Goal: Task Accomplishment & Management: Manage account settings

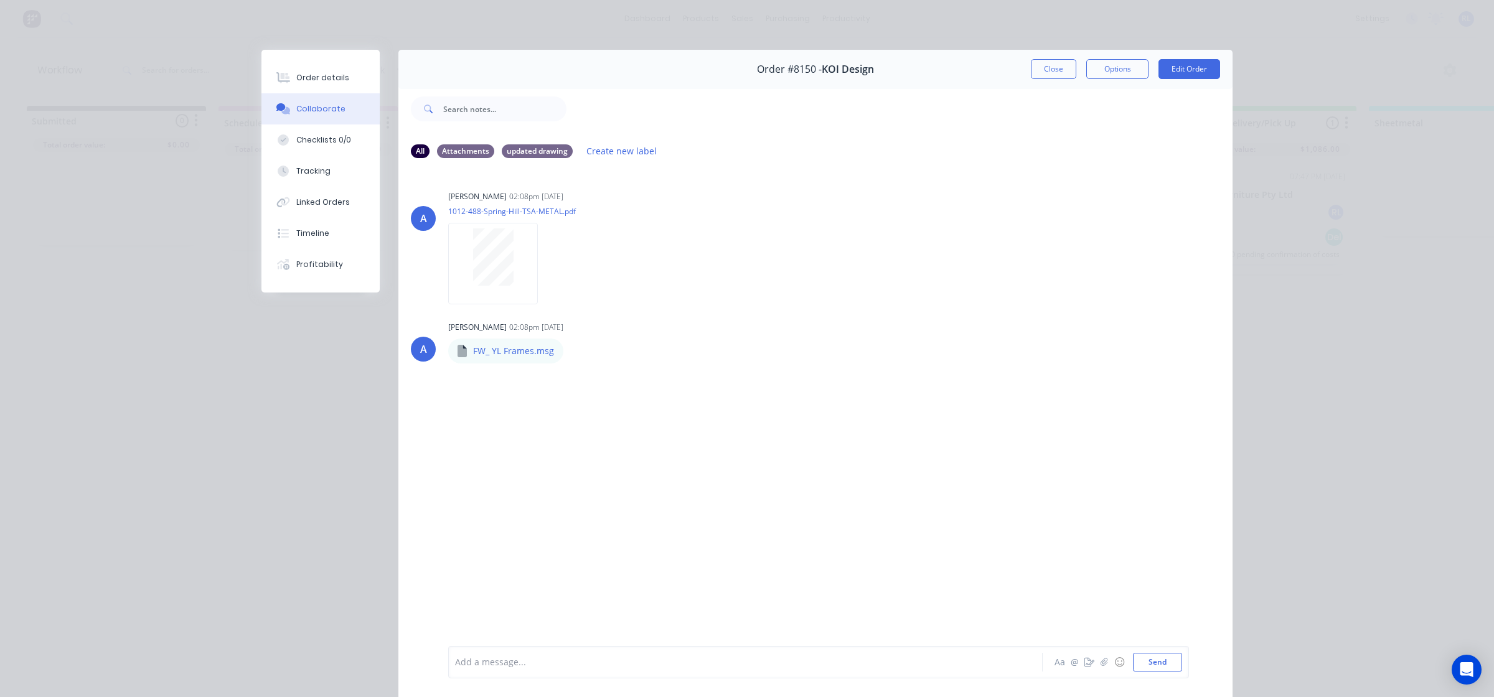
scroll to position [0, 11]
click at [325, 76] on div "Order details" at bounding box center [322, 77] width 53 height 11
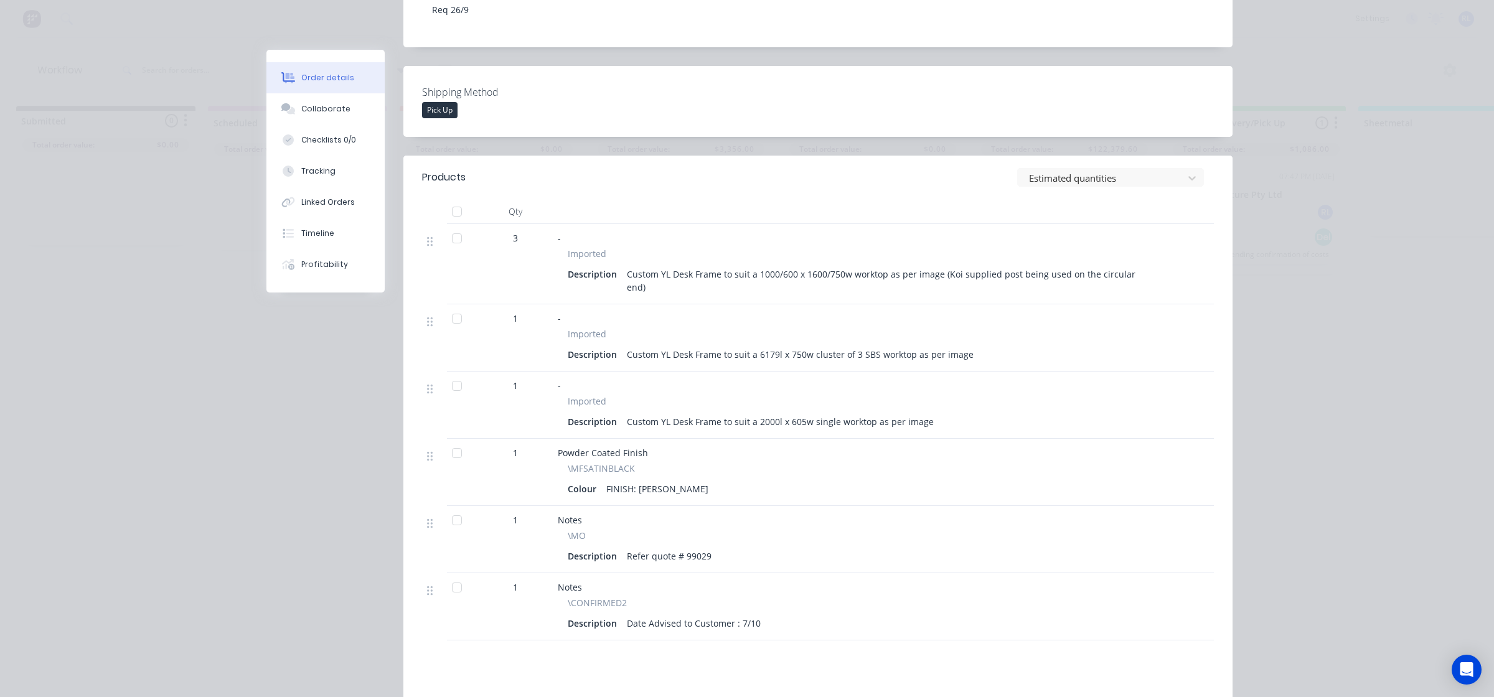
scroll to position [0, 0]
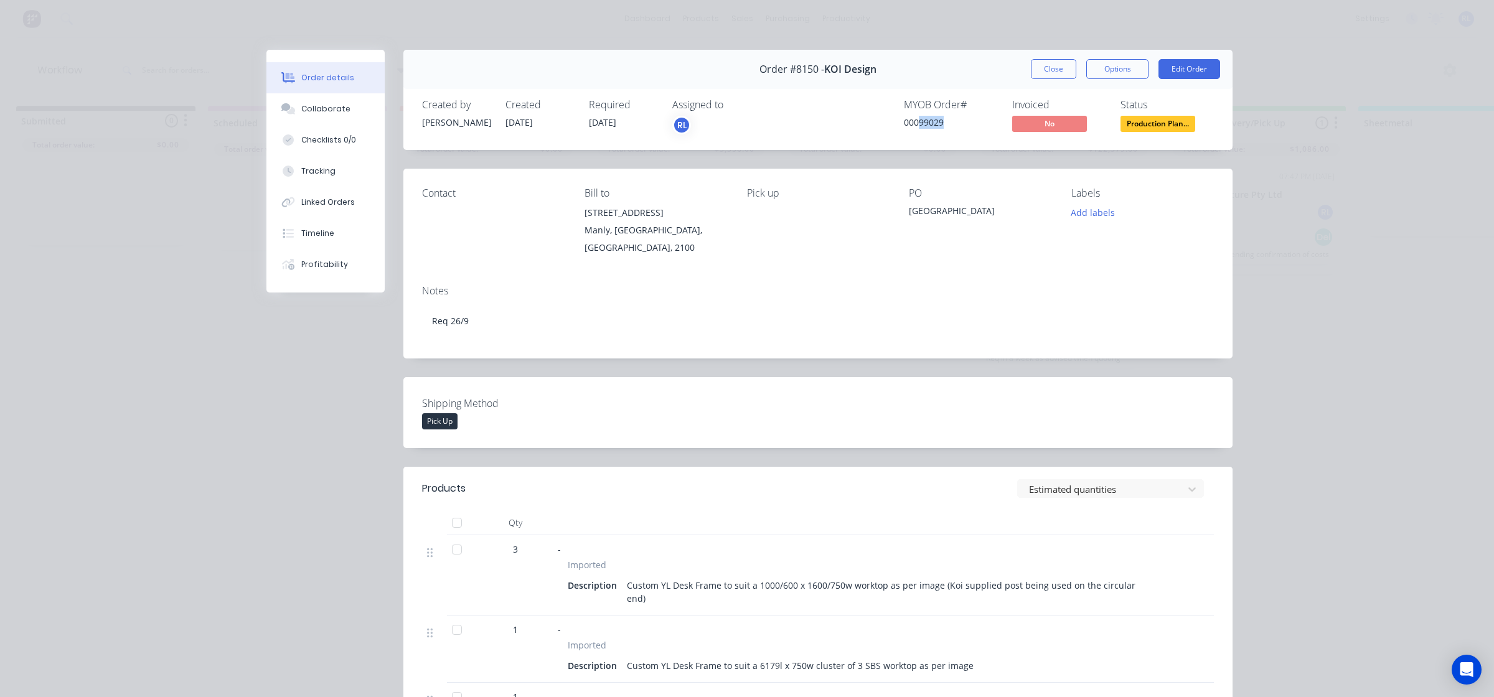
drag, startPoint x: 912, startPoint y: 117, endPoint x: 945, endPoint y: 125, distance: 33.4
click at [945, 125] on div "00099029" at bounding box center [950, 122] width 93 height 13
copy div "99029"
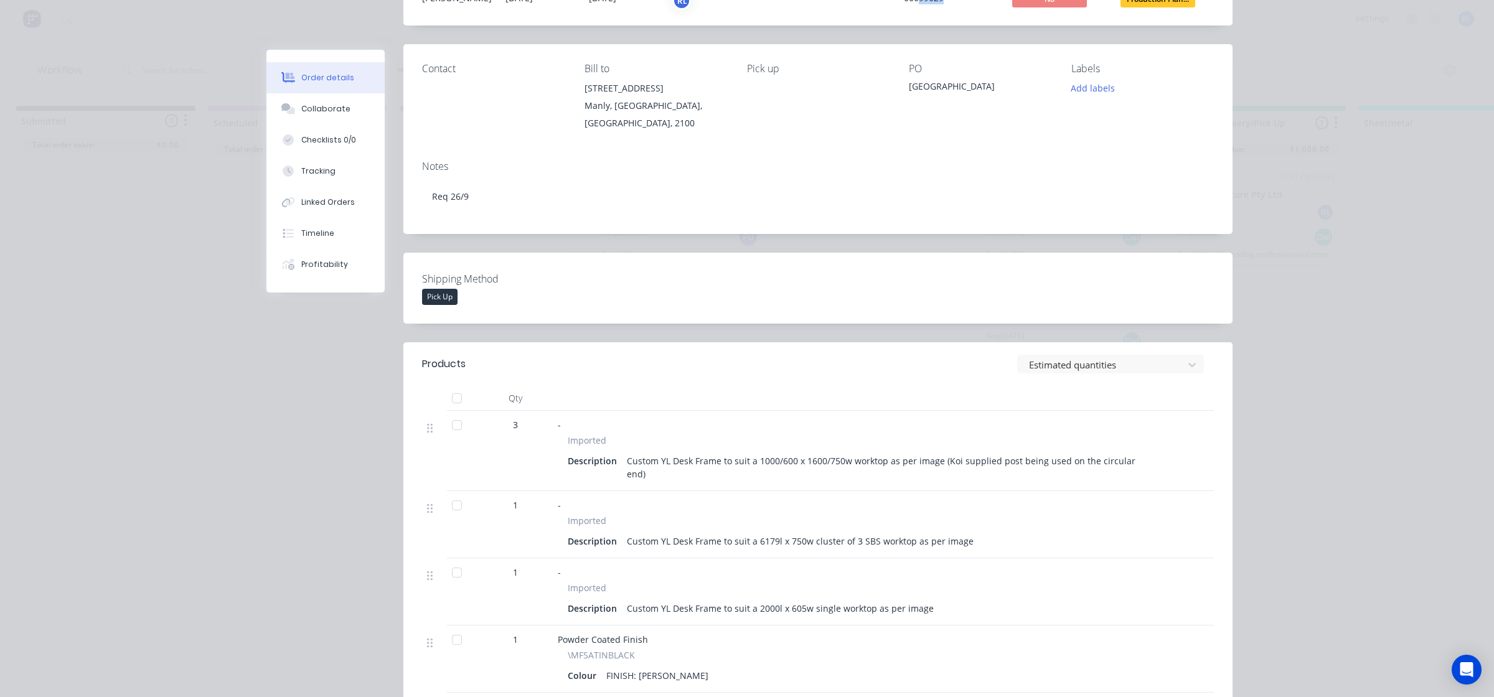
scroll to position [311, 0]
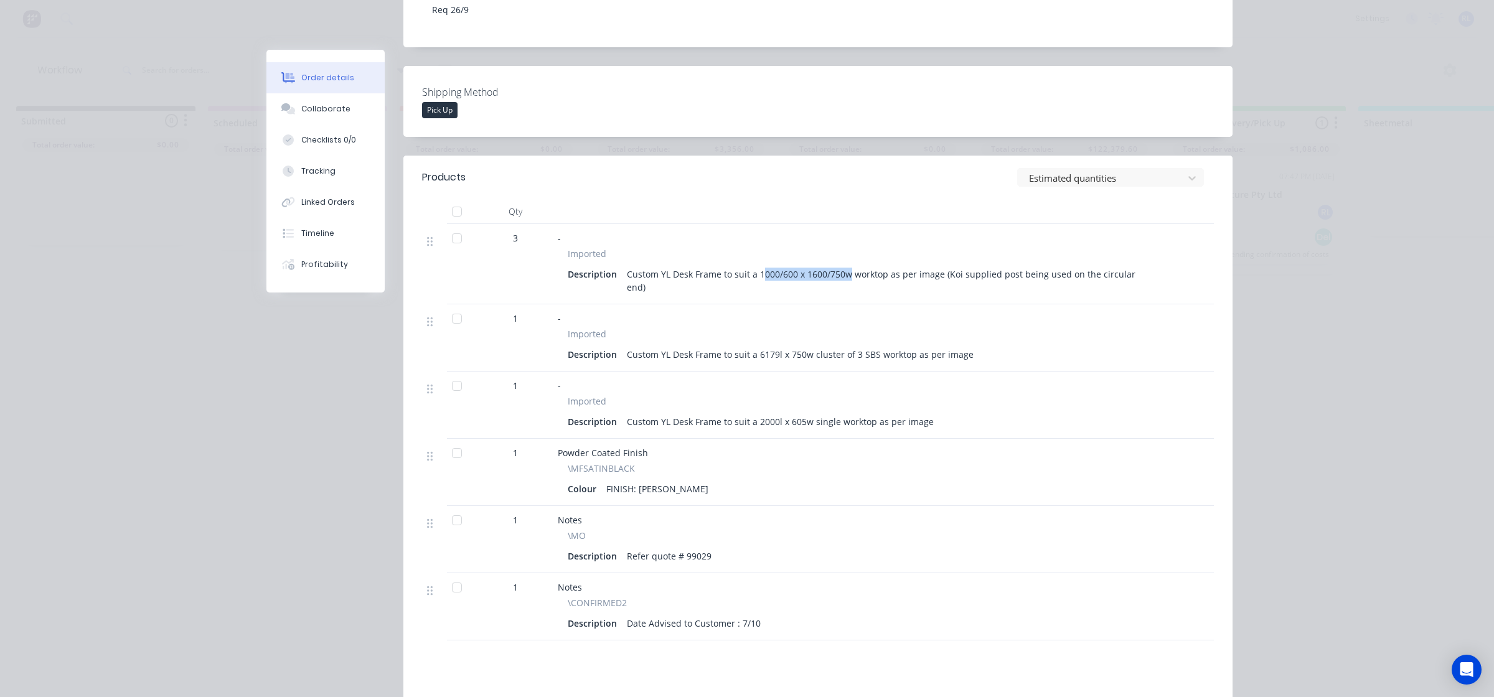
drag, startPoint x: 755, startPoint y: 275, endPoint x: 842, endPoint y: 271, distance: 87.3
click at [842, 271] on div "Custom YL Desk Frame to suit a 1000/600 x 1600/750w worktop as per image (Koi s…" at bounding box center [891, 280] width 539 height 31
click at [858, 312] on div "-" at bounding box center [864, 318] width 613 height 13
drag, startPoint x: 679, startPoint y: 544, endPoint x: 757, endPoint y: 545, distance: 78.5
click at [742, 547] on div "Description Refer quote # 99029" at bounding box center [864, 556] width 593 height 18
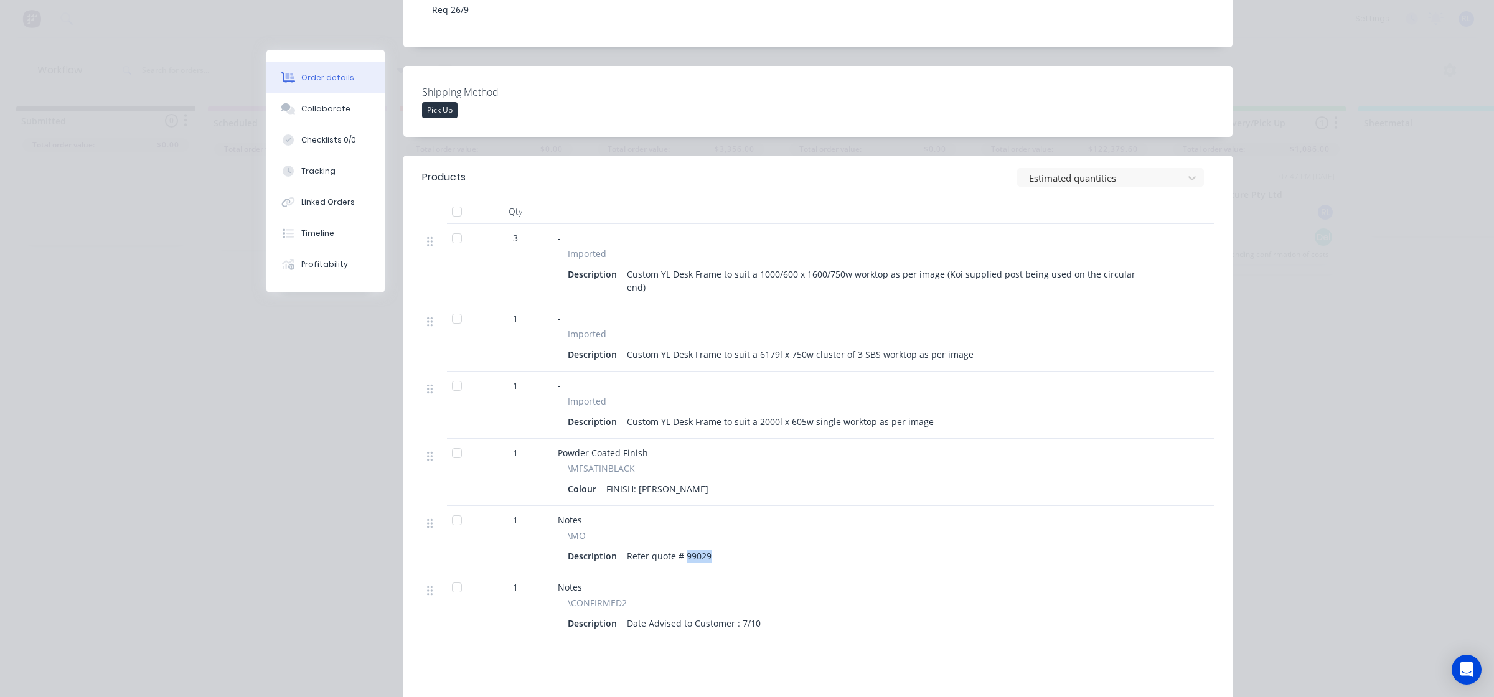
click at [763, 547] on div "Description Refer quote # 99029" at bounding box center [864, 556] width 593 height 18
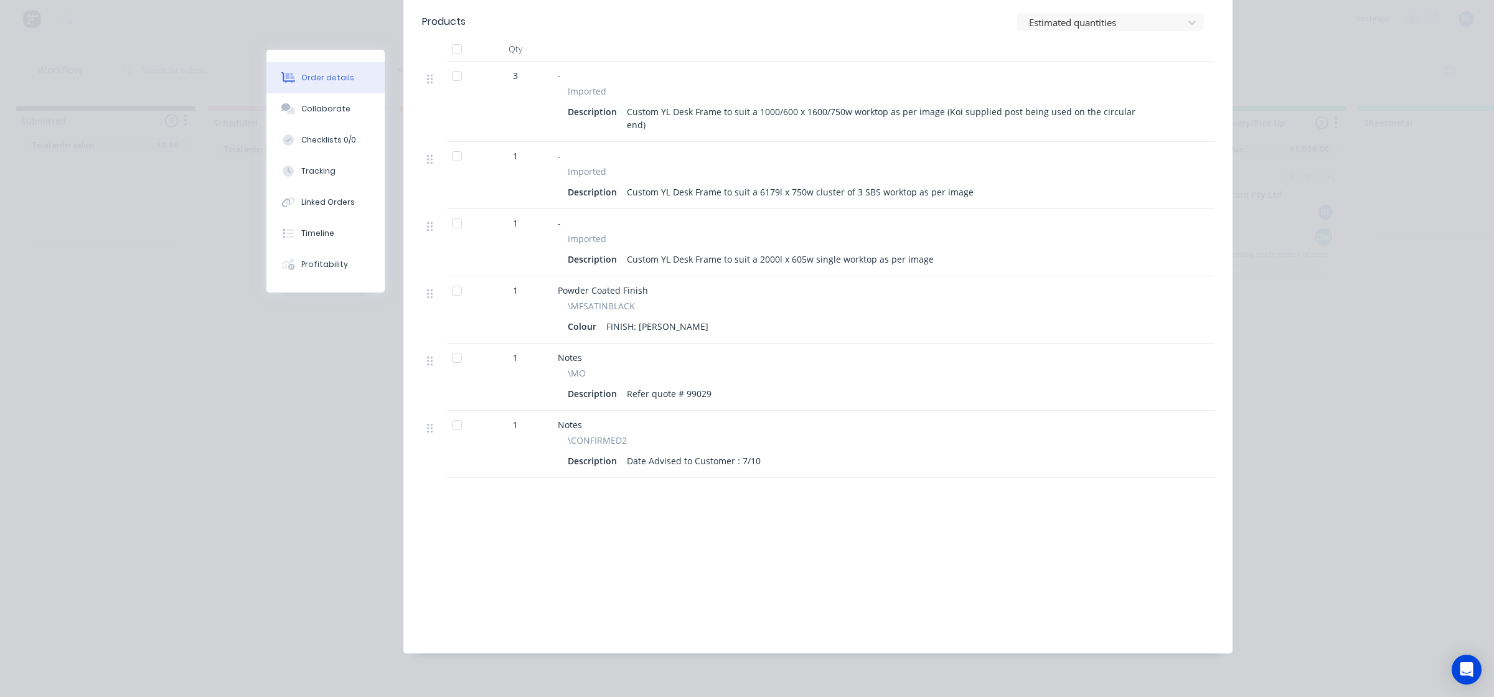
scroll to position [476, 0]
drag, startPoint x: 679, startPoint y: 379, endPoint x: 738, endPoint y: 385, distance: 59.5
click at [727, 382] on div "Description Refer quote # 99029" at bounding box center [864, 391] width 593 height 18
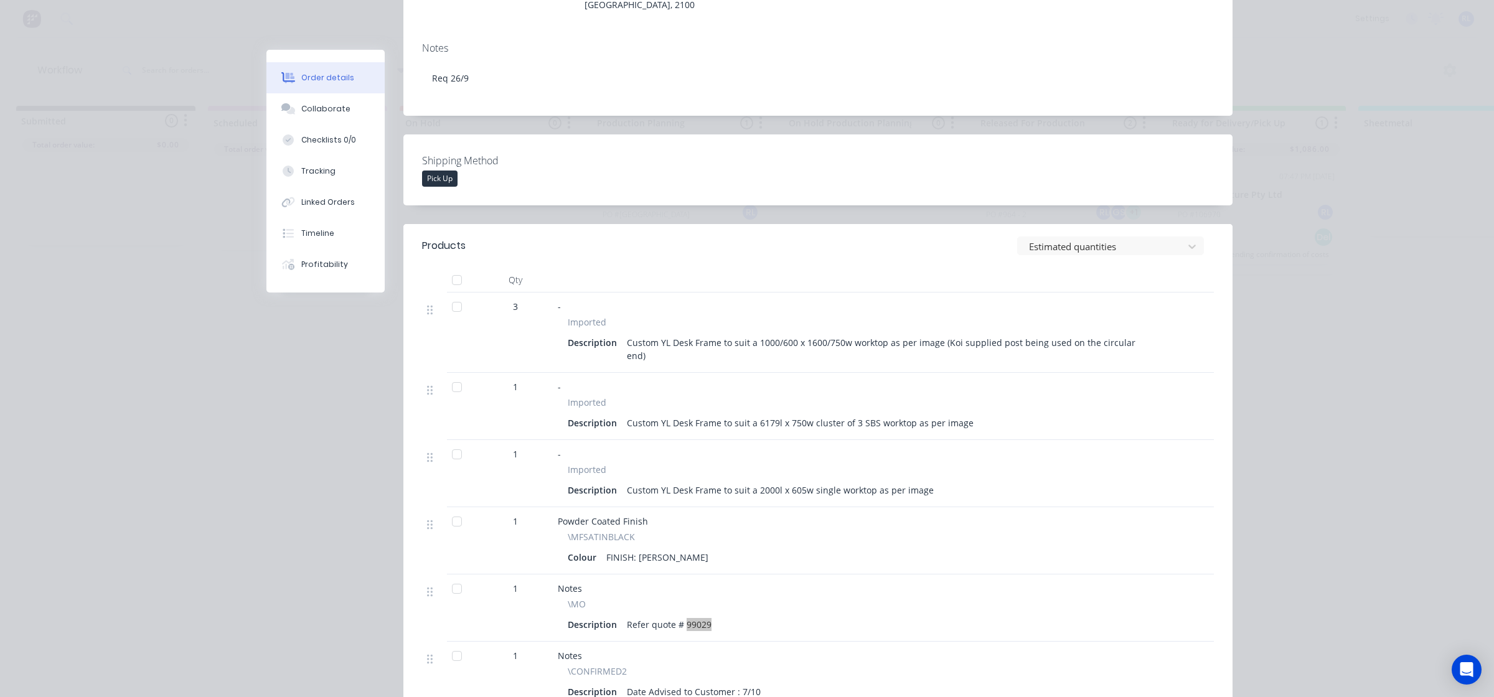
scroll to position [0, 0]
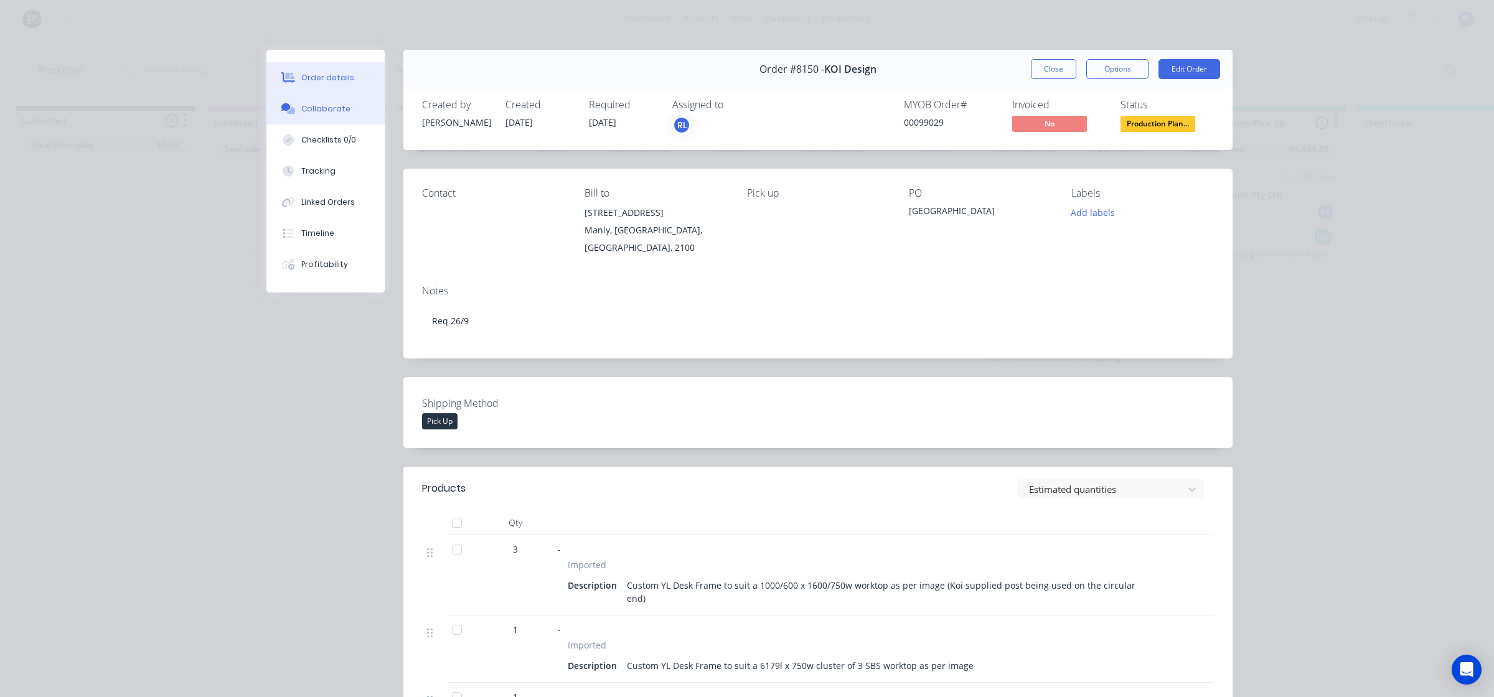
click at [328, 120] on button "Collaborate" at bounding box center [326, 108] width 118 height 31
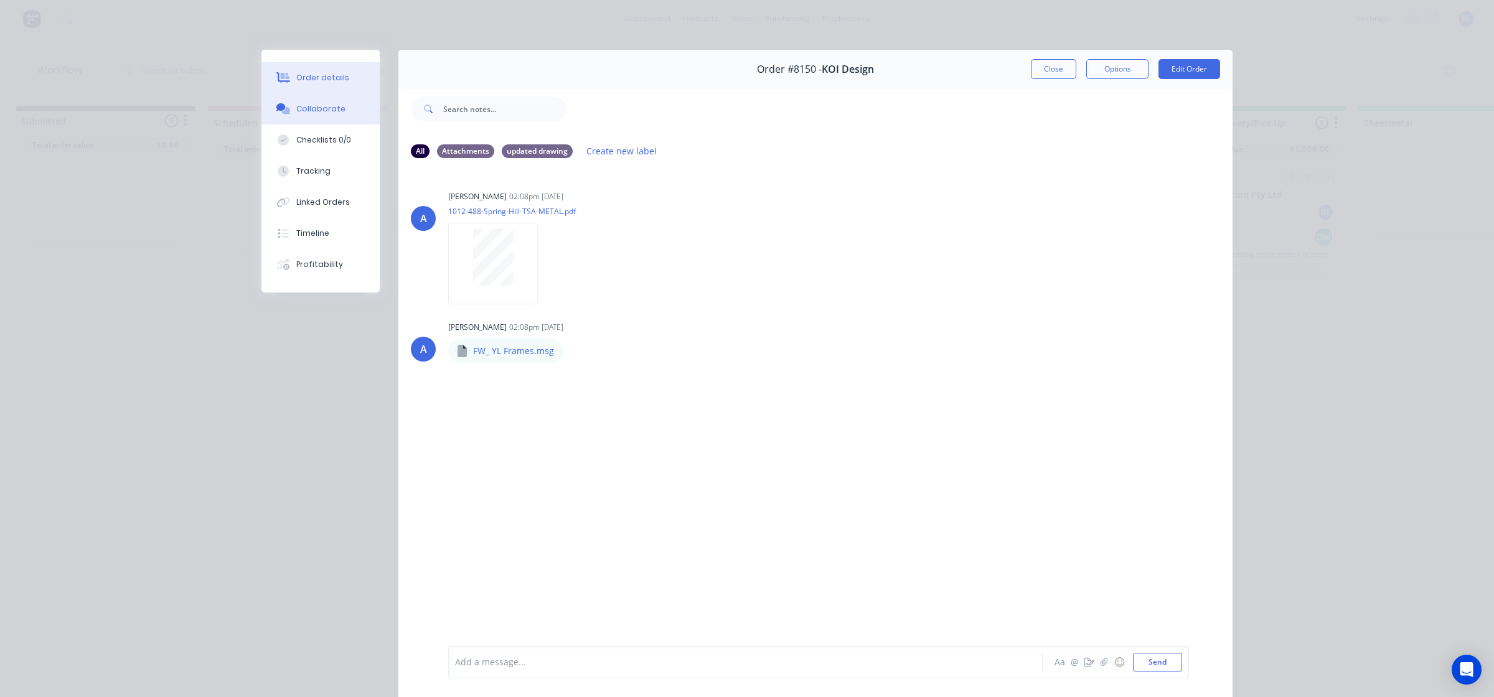
click at [297, 78] on div "Order details" at bounding box center [322, 77] width 53 height 11
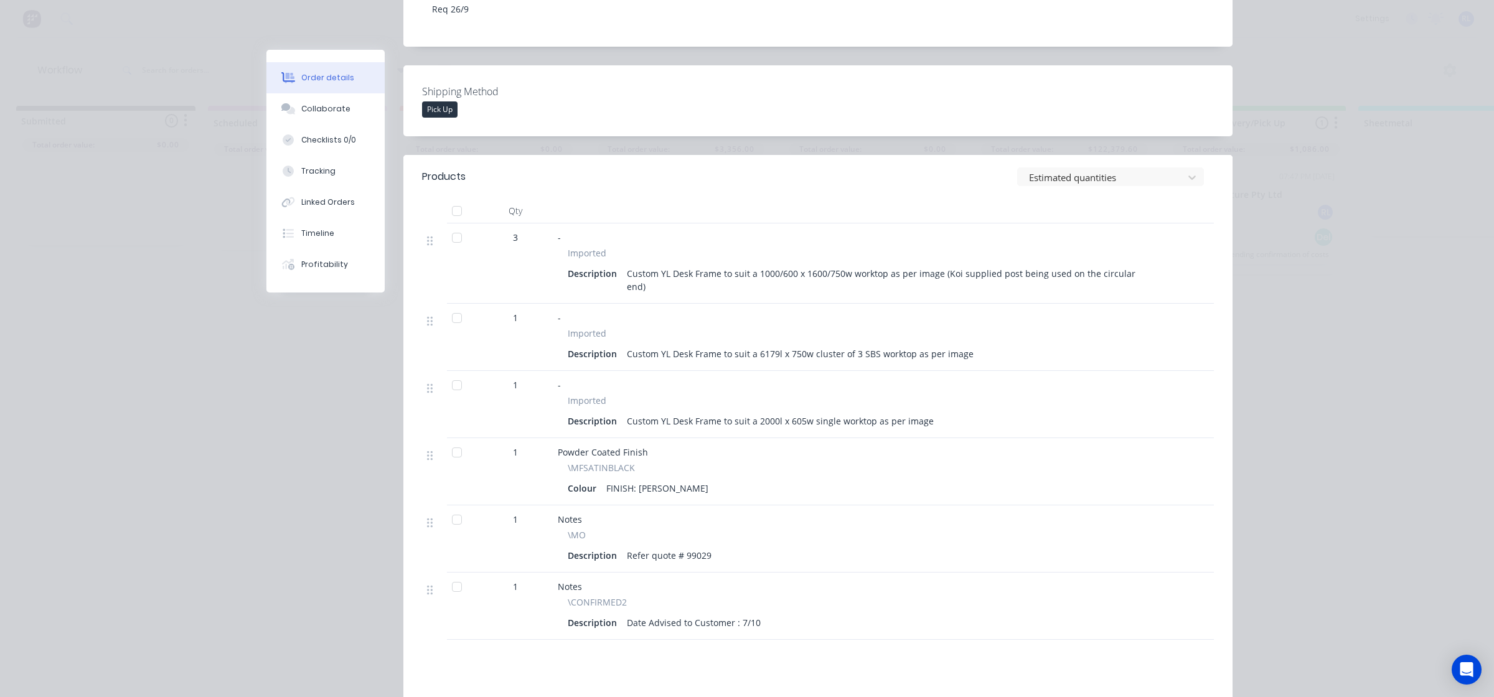
scroll to position [311, 0]
click at [813, 346] on div "Custom YL Desk Frame to suit a 6179l x 750w cluster of 3 SBS worktop as per ima…" at bounding box center [800, 355] width 357 height 18
drag, startPoint x: 749, startPoint y: 341, endPoint x: 767, endPoint y: 341, distance: 18.1
click at [767, 346] on div "Custom YL Desk Frame to suit a 6179l x 750w cluster of 3 SBS worktop as per ima…" at bounding box center [800, 355] width 357 height 18
click at [791, 346] on div "Custom YL Desk Frame to suit a 6179l x 750w cluster of 3 SBS worktop as per ima…" at bounding box center [800, 355] width 357 height 18
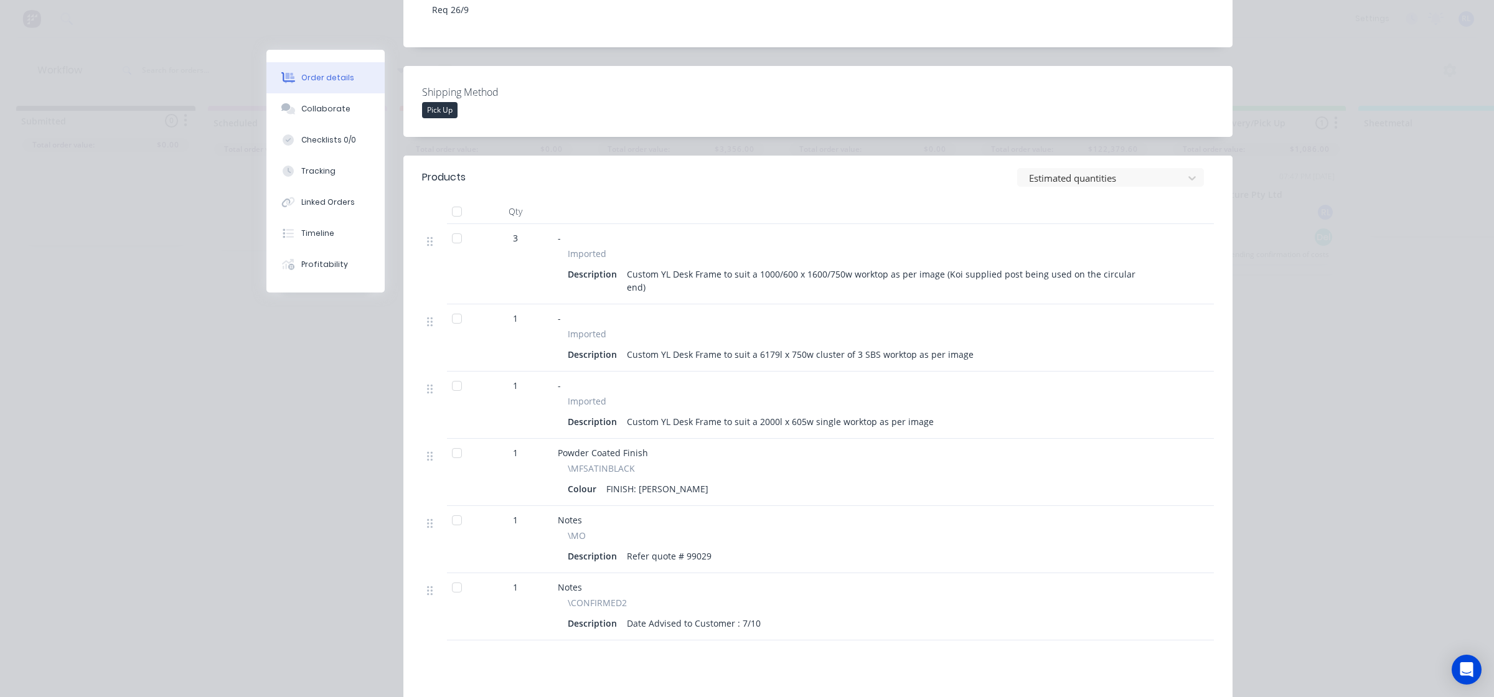
click at [752, 346] on div "Custom YL Desk Frame to suit a 6179l x 750w cluster of 3 SBS worktop as per ima…" at bounding box center [800, 355] width 357 height 18
drag, startPoint x: 750, startPoint y: 339, endPoint x: 866, endPoint y: 341, distance: 115.8
click at [866, 346] on div "Custom YL Desk Frame to suit a 6179l x 750w cluster of 3 SBS worktop as per ima…" at bounding box center [800, 355] width 357 height 18
copy div "6179l x 750w cluster of 3 SBS"
click at [767, 413] on div "Custom YL Desk Frame to suit a 2000l x 605w single worktop as per image" at bounding box center [780, 422] width 317 height 18
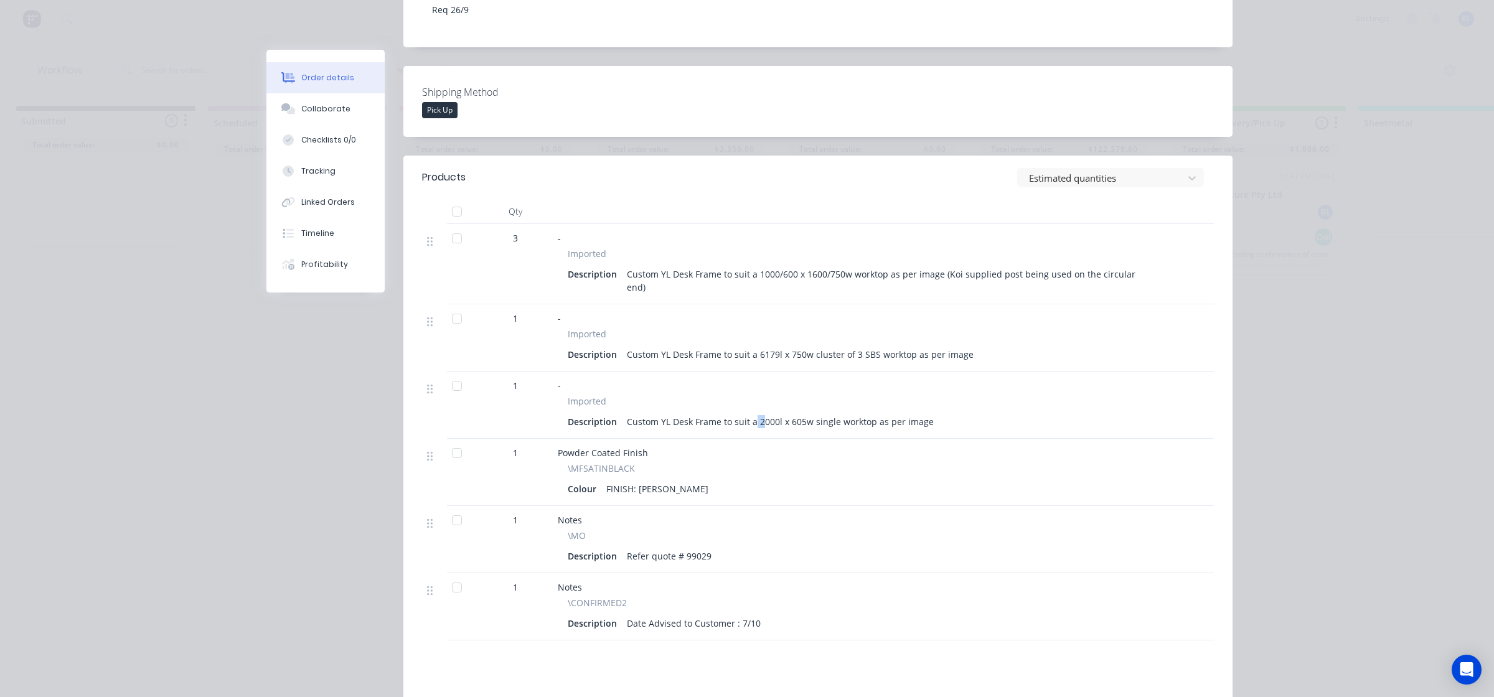
drag, startPoint x: 749, startPoint y: 408, endPoint x: 757, endPoint y: 408, distance: 8.1
click at [757, 413] on div "Custom YL Desk Frame to suit a 2000l x 605w single worktop as per image" at bounding box center [780, 422] width 317 height 18
click at [764, 413] on div "Custom YL Desk Frame to suit a 2000l x 605w single worktop as per image" at bounding box center [780, 422] width 317 height 18
drag, startPoint x: 751, startPoint y: 409, endPoint x: 828, endPoint y: 408, distance: 77.2
click at [828, 413] on div "Custom YL Desk Frame to suit a 2000l x 605w single worktop as per image" at bounding box center [780, 422] width 317 height 18
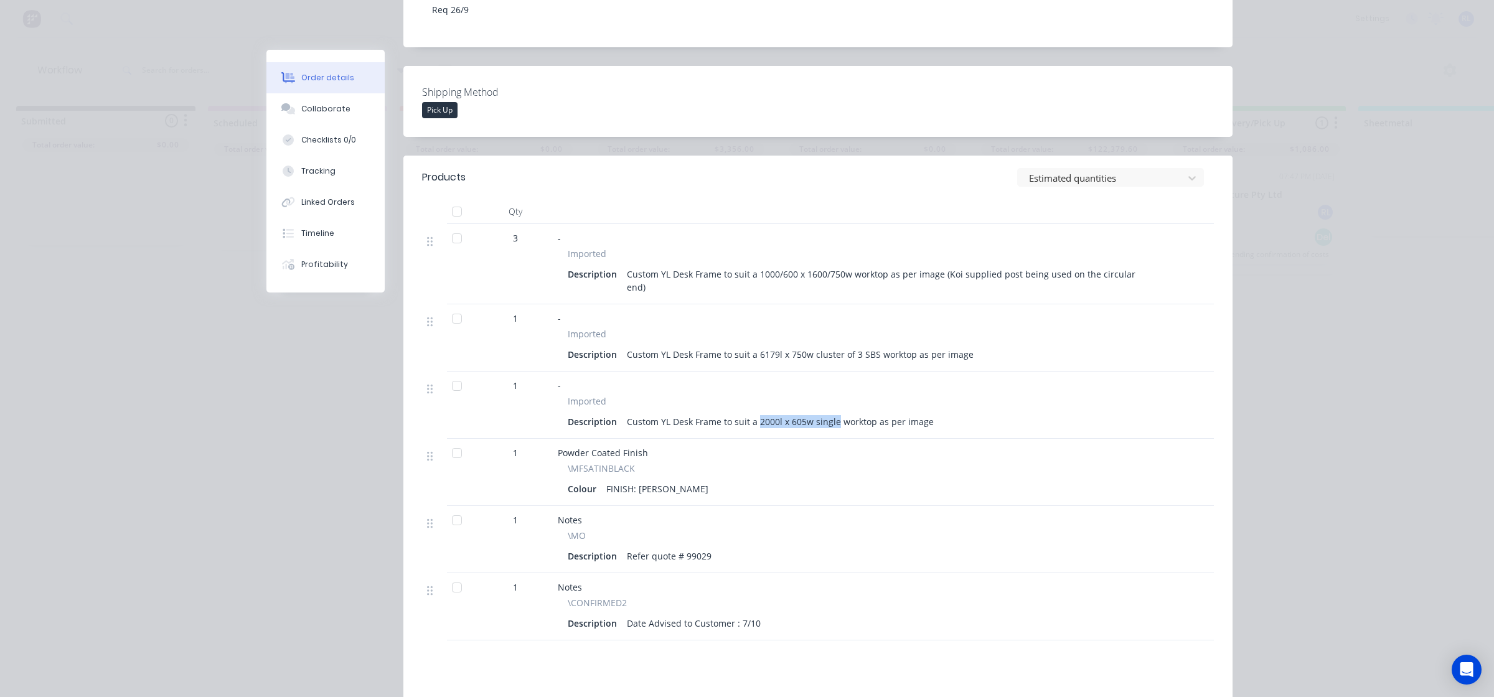
copy div "2000l x 605w single"
click at [795, 275] on div "Custom YL Desk Frame to suit a 1000/600 x 1600/750w worktop as per image (Koi s…" at bounding box center [891, 280] width 539 height 31
drag, startPoint x: 748, startPoint y: 273, endPoint x: 757, endPoint y: 273, distance: 8.7
click at [757, 273] on div "Custom YL Desk Frame to suit a 1000/600 x 1600/750w worktop as per image (Koi s…" at bounding box center [891, 280] width 539 height 31
click at [770, 273] on div "Custom YL Desk Frame to suit a 1000/600 x 1600/750w worktop as per image (Koi s…" at bounding box center [891, 280] width 539 height 31
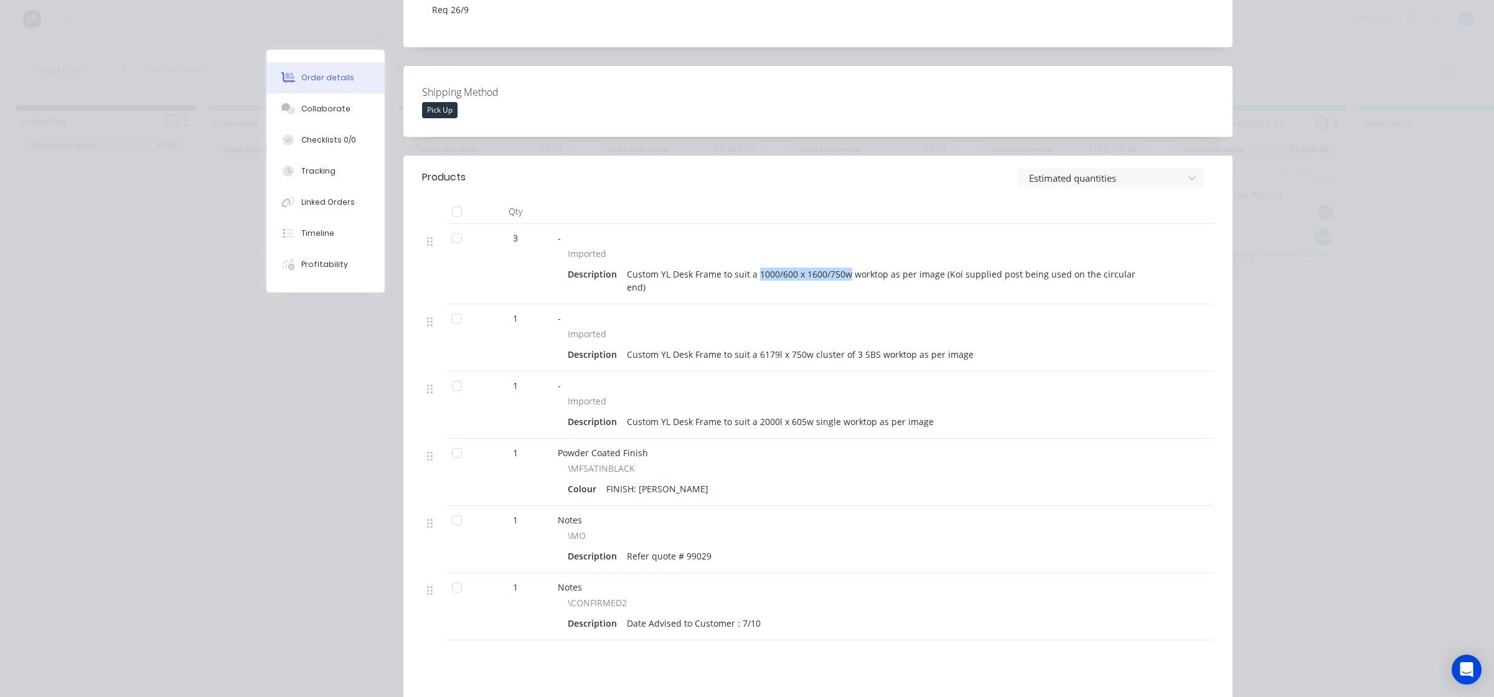
drag, startPoint x: 750, startPoint y: 275, endPoint x: 841, endPoint y: 269, distance: 90.5
click at [841, 269] on div "Custom YL Desk Frame to suit a 1000/600 x 1600/750w worktop as per image (Koi s…" at bounding box center [891, 280] width 539 height 31
copy div "1000/600 x 1600/750w"
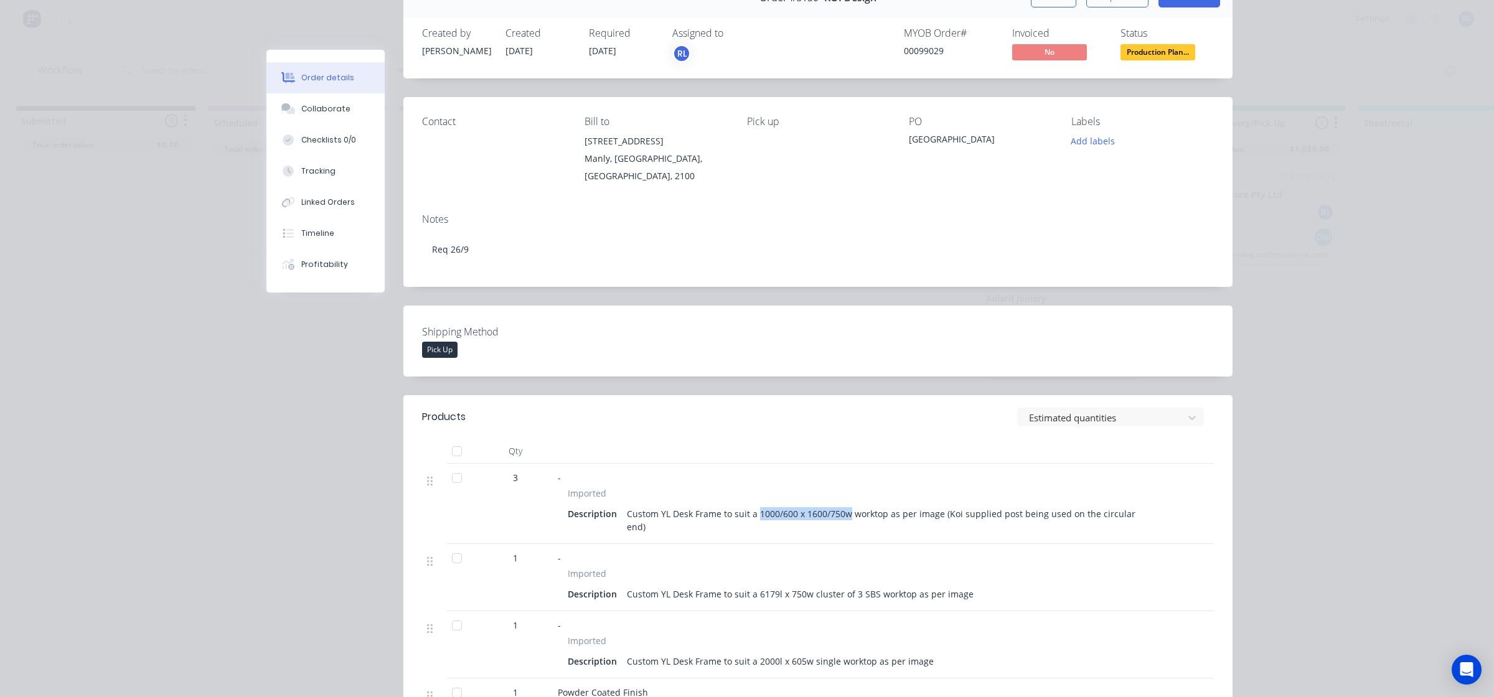
scroll to position [0, 0]
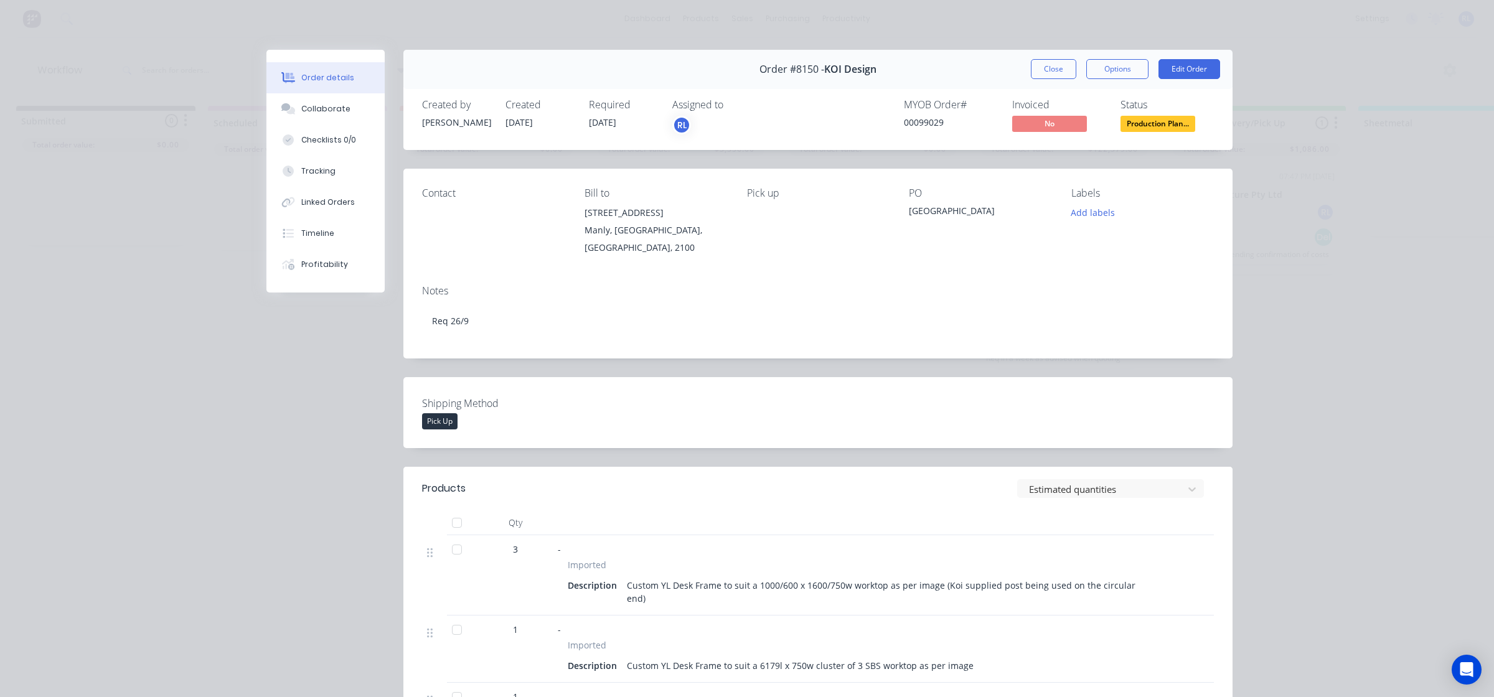
click at [1331, 213] on div "Order details Collaborate Checklists 0/0 Tracking Linked Orders Timeline Profit…" at bounding box center [747, 348] width 1494 height 697
click at [1144, 123] on span "Production Plan..." at bounding box center [1158, 124] width 75 height 16
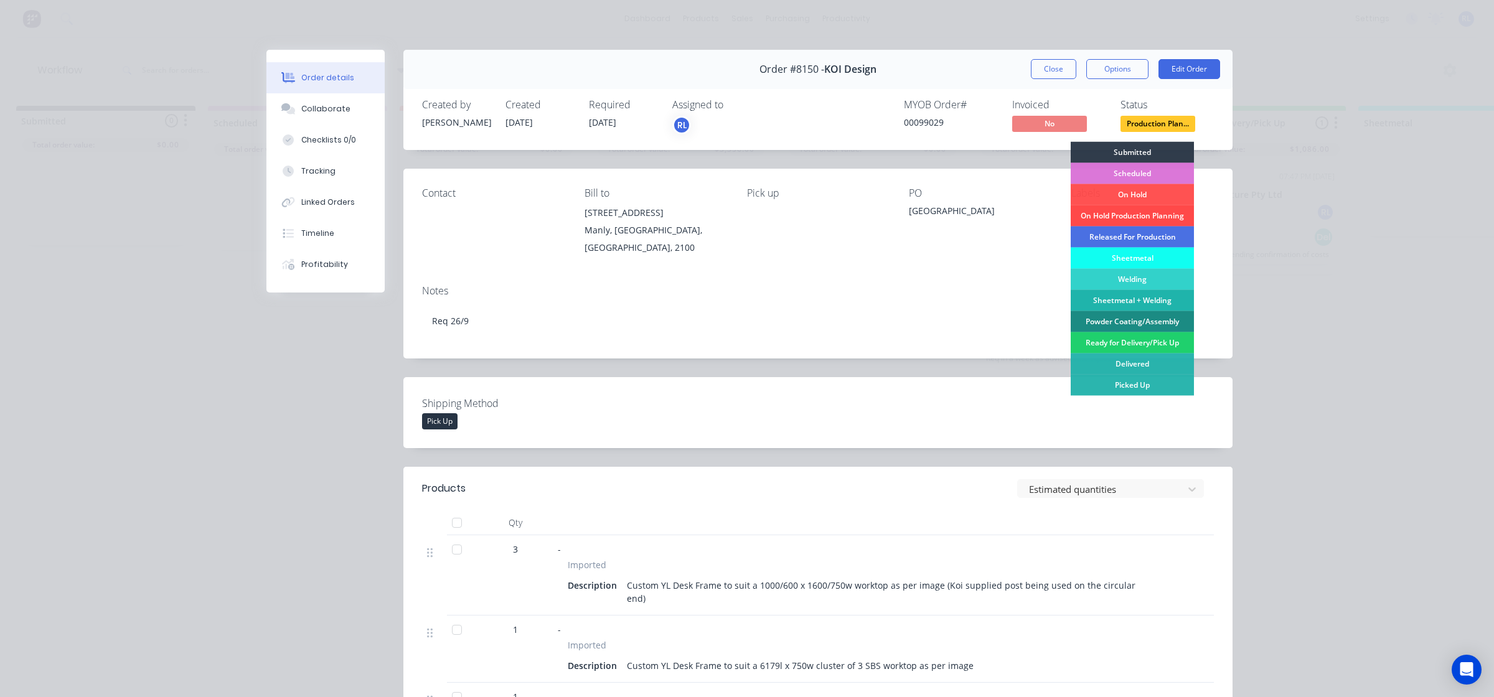
click at [1149, 214] on div "On Hold Production Planning" at bounding box center [1132, 215] width 123 height 21
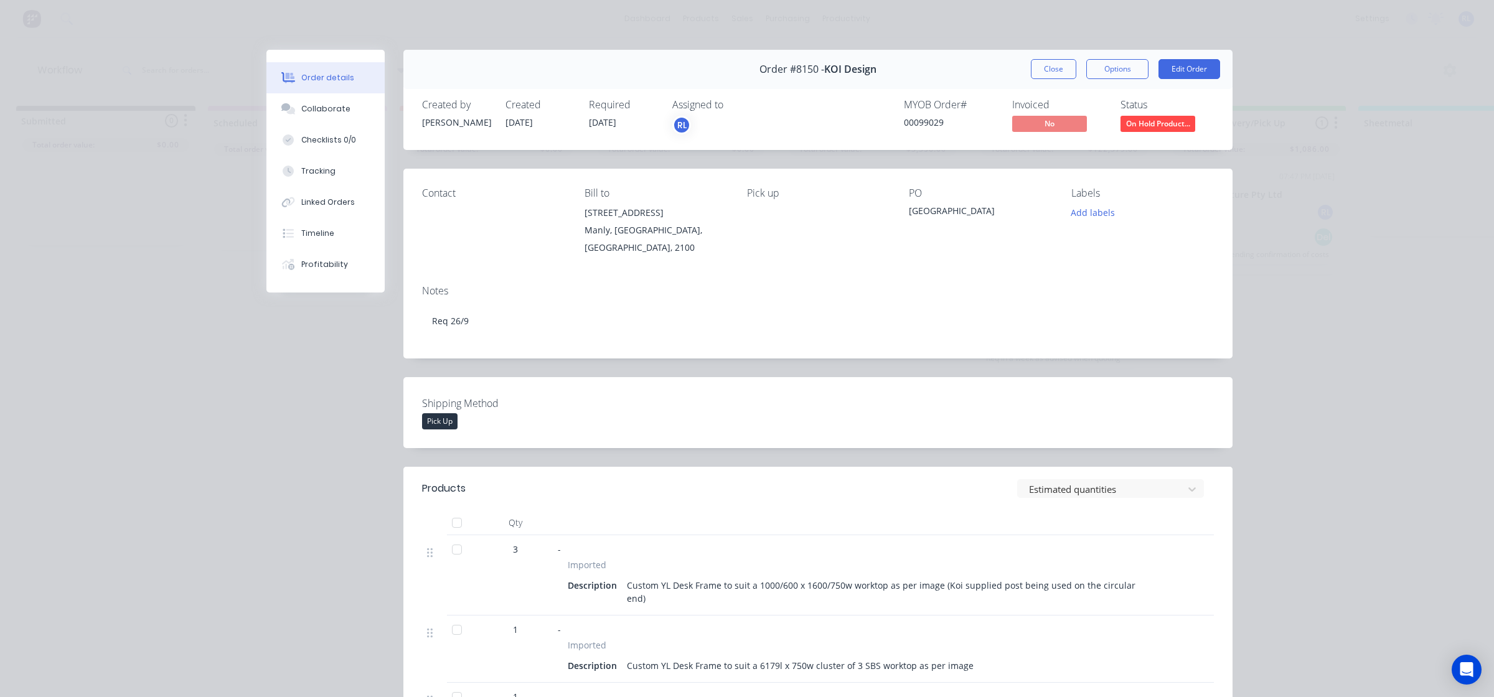
click at [1370, 375] on div "Order details Collaborate Checklists 0/0 Tracking Linked Orders Timeline Profit…" at bounding box center [747, 348] width 1494 height 697
click at [1053, 70] on button "Close" at bounding box center [1053, 69] width 45 height 20
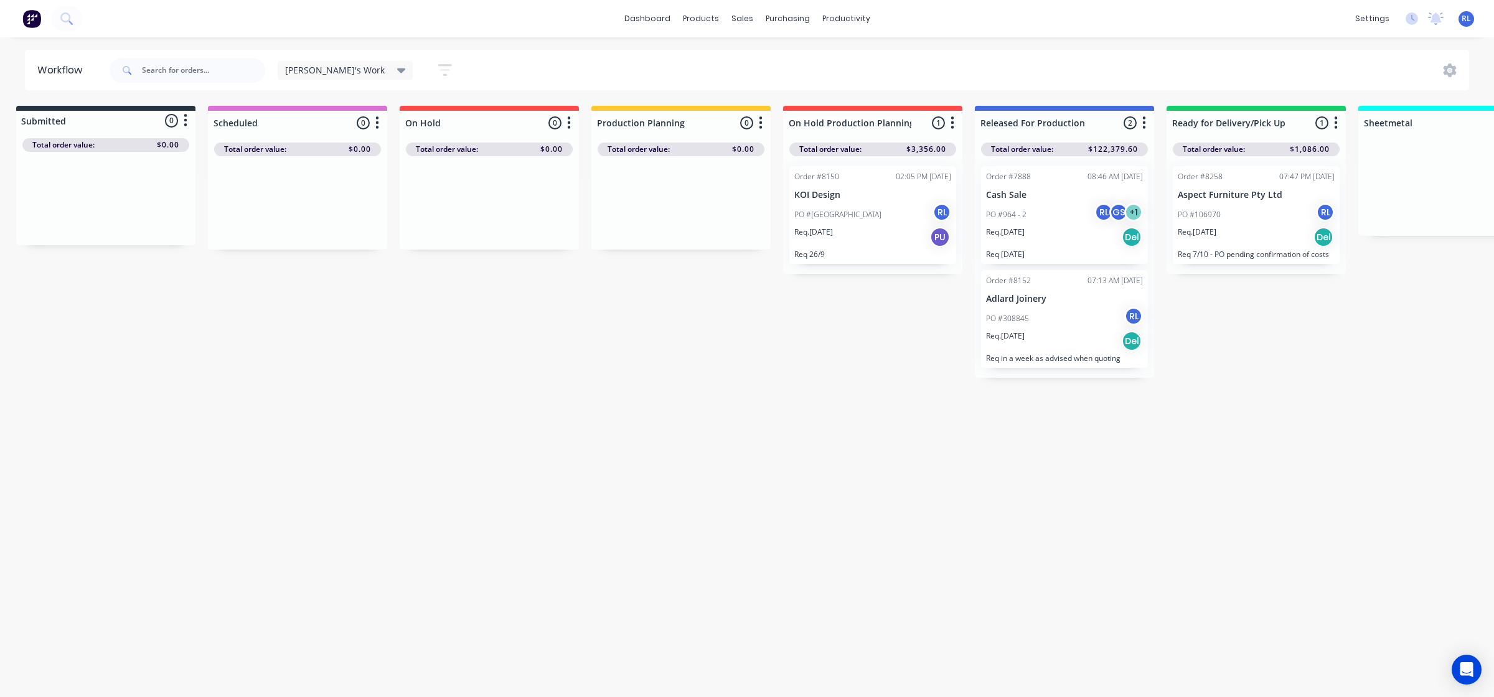
click at [698, 413] on div "Workflow [PERSON_NAME]'s Work Save new view None (Default) edit Delivery edit P…" at bounding box center [736, 361] width 1494 height 623
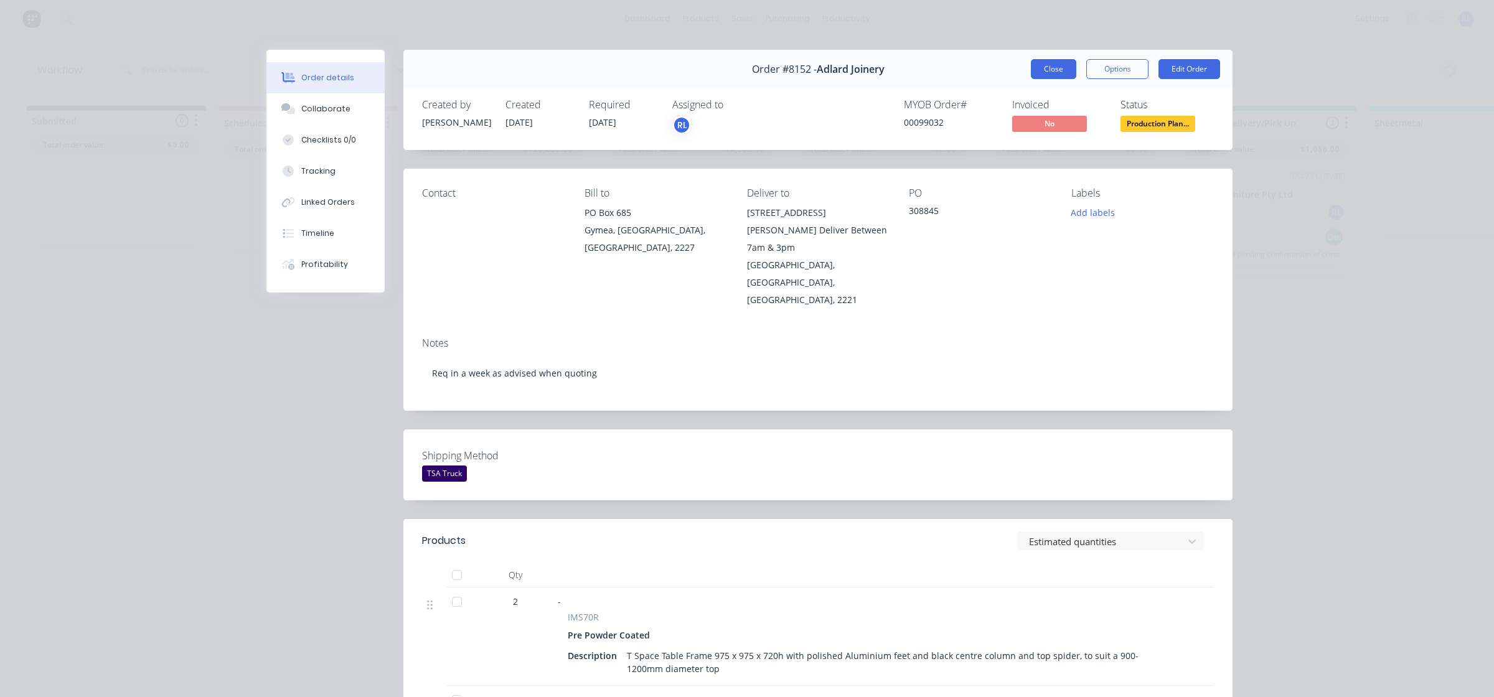
click at [1044, 70] on button "Close" at bounding box center [1053, 69] width 45 height 20
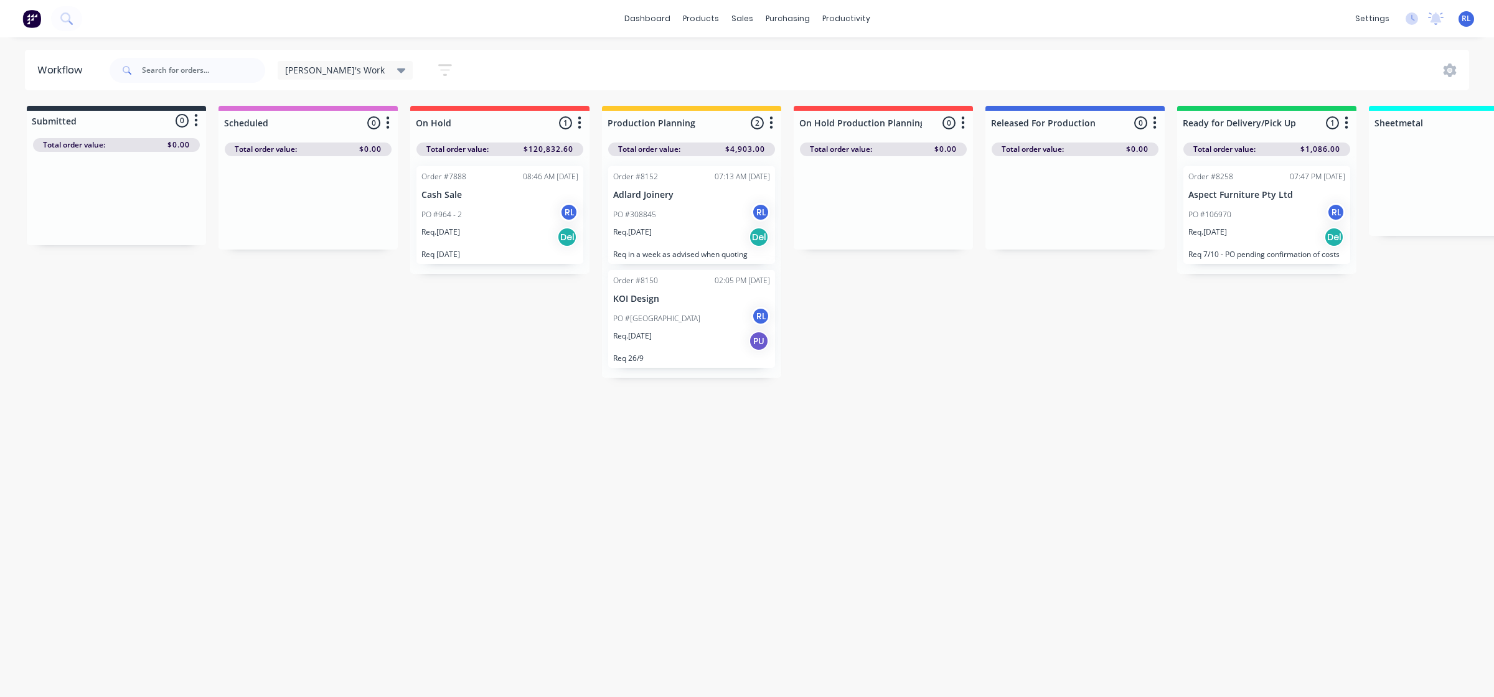
click at [397, 67] on icon at bounding box center [401, 71] width 9 height 14
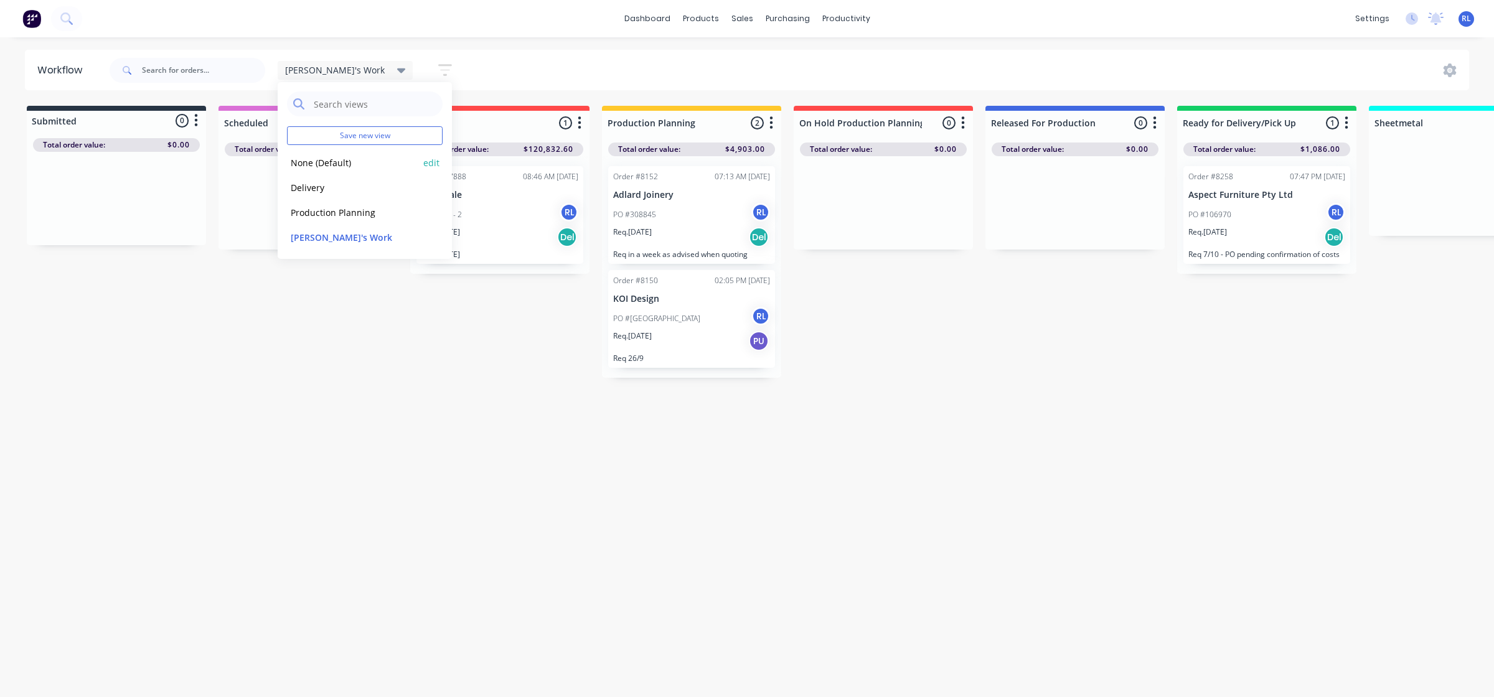
click at [344, 164] on button "None (Default)" at bounding box center [353, 163] width 133 height 14
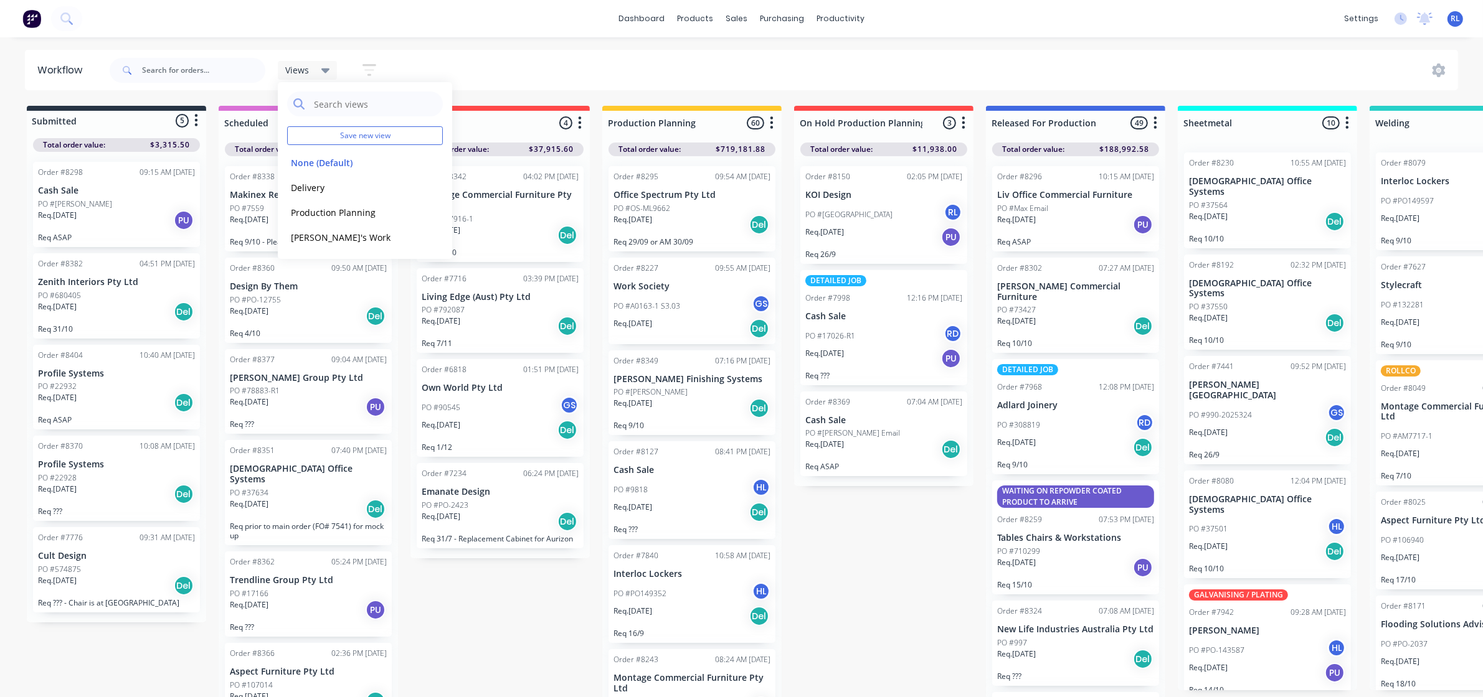
click at [890, 460] on div "Req. 14/10/25 Del" at bounding box center [883, 449] width 157 height 21
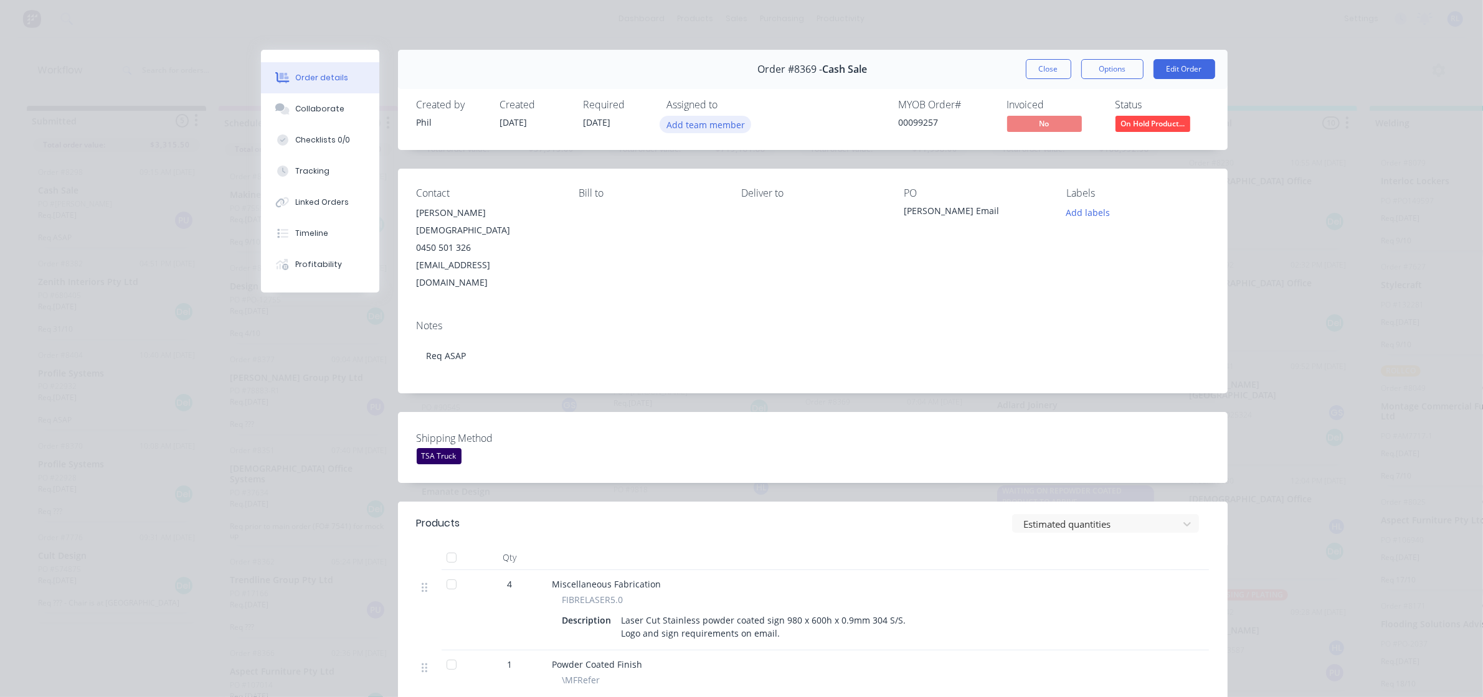
click at [704, 123] on button "Add team member" at bounding box center [705, 124] width 92 height 17
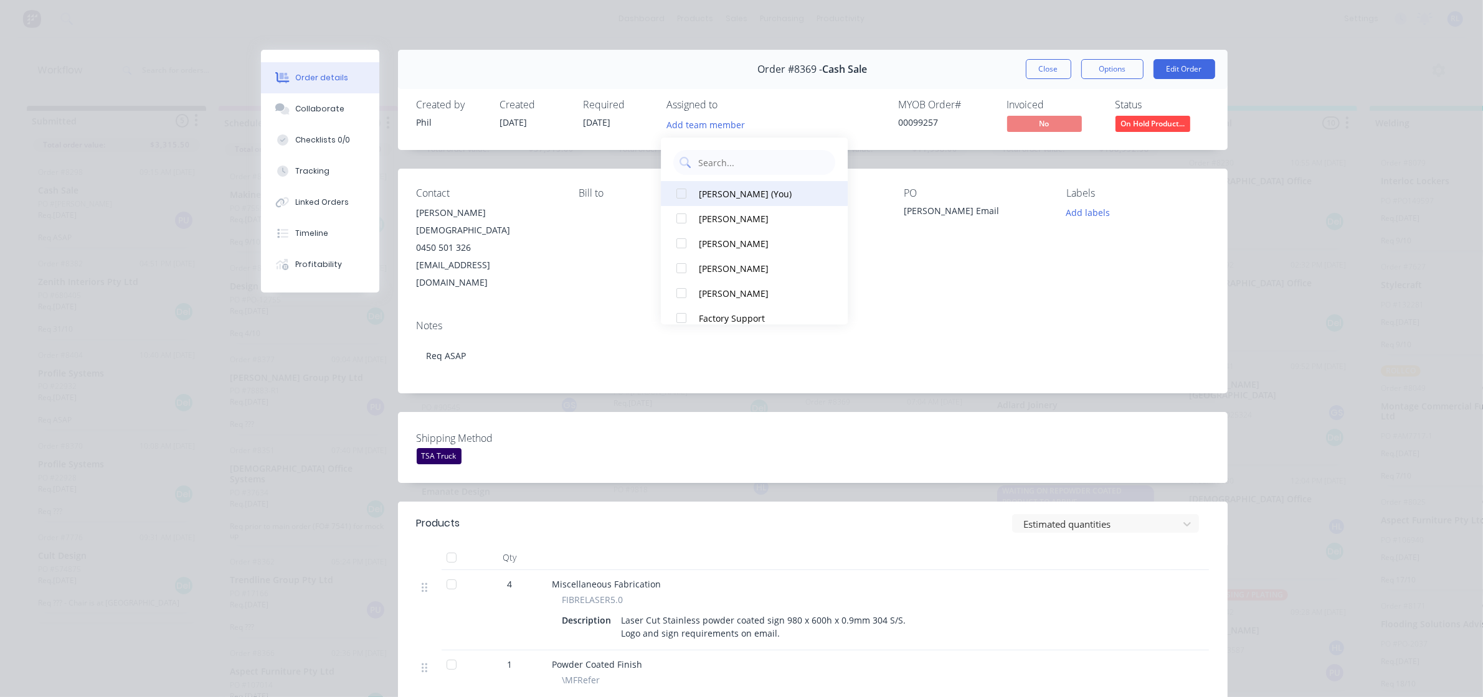
click at [734, 189] on div "Ray Luck (You)" at bounding box center [761, 193] width 125 height 13
click at [1044, 68] on button "Close" at bounding box center [1048, 69] width 45 height 20
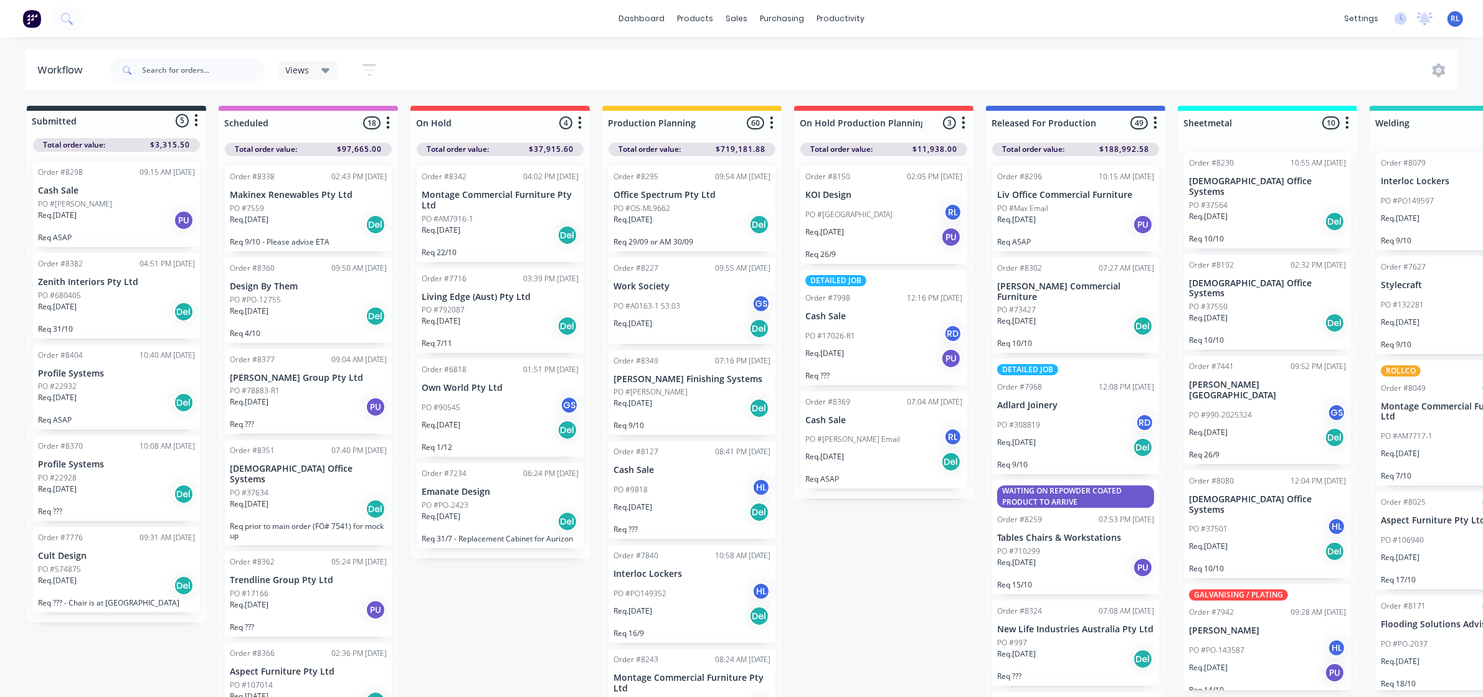
click at [869, 542] on div "Submitted 5 Status colour #273444 hex #273444 Save Cancel Summaries Total order…" at bounding box center [1210, 405] width 2438 height 598
